Goal: Task Accomplishment & Management: Use online tool/utility

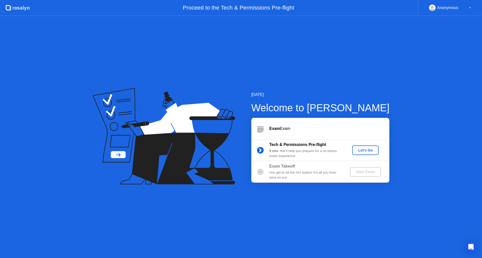
click at [365, 150] on div "Let's Go" at bounding box center [365, 150] width 22 height 4
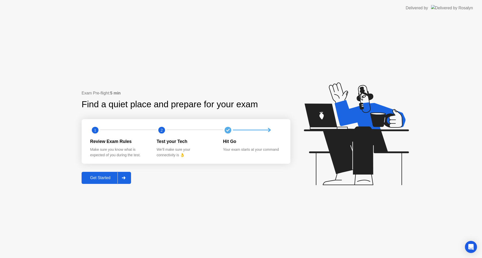
click at [105, 177] on div "Get Started" at bounding box center [100, 177] width 34 height 5
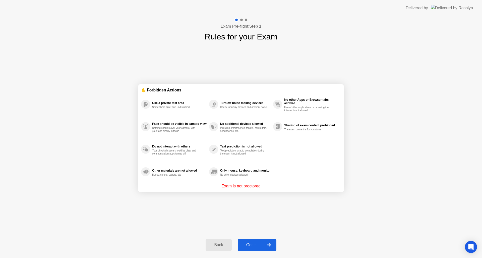
click at [248, 244] on div "Got it" at bounding box center [251, 244] width 24 height 5
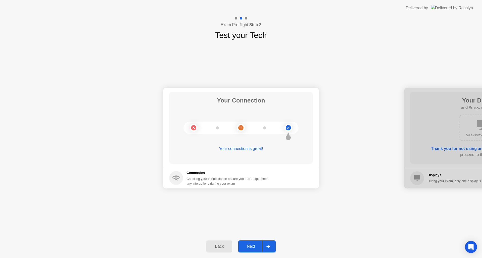
click at [248, 244] on div "Next" at bounding box center [251, 246] width 22 height 5
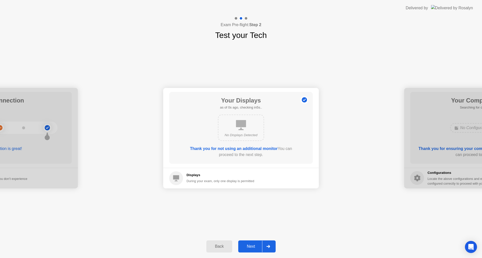
click at [248, 244] on div "Next" at bounding box center [251, 246] width 22 height 5
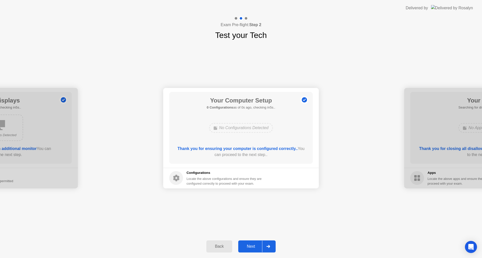
click at [248, 244] on div "Next" at bounding box center [251, 246] width 22 height 5
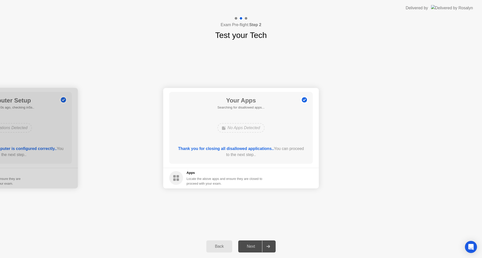
click at [248, 244] on div "Next" at bounding box center [251, 246] width 22 height 5
click at [290, 177] on div "Force Close..." at bounding box center [295, 178] width 31 height 4
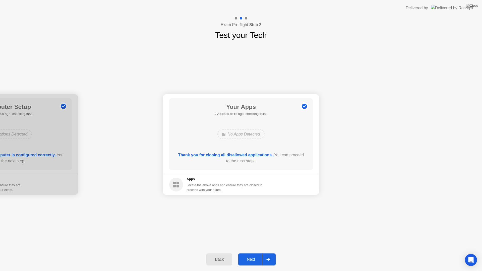
click at [250, 256] on button "Next" at bounding box center [256, 259] width 37 height 12
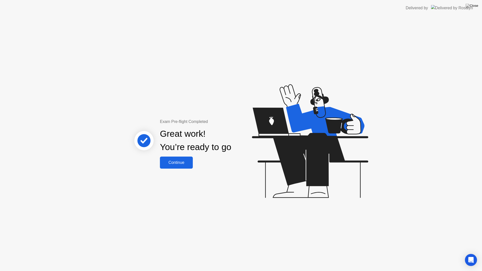
click at [173, 168] on button "Continue" at bounding box center [176, 163] width 33 height 12
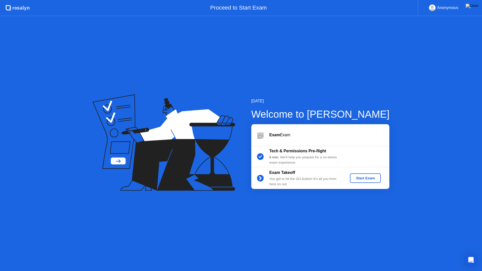
click at [361, 179] on div "Start Exam" at bounding box center [365, 178] width 27 height 4
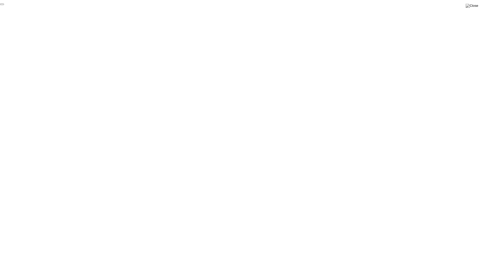
click div "End Proctoring Session"
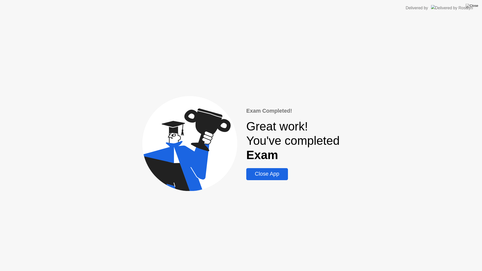
click at [249, 174] on div "Close App" at bounding box center [267, 174] width 38 height 6
